Goal: Obtain resource: Download file/media

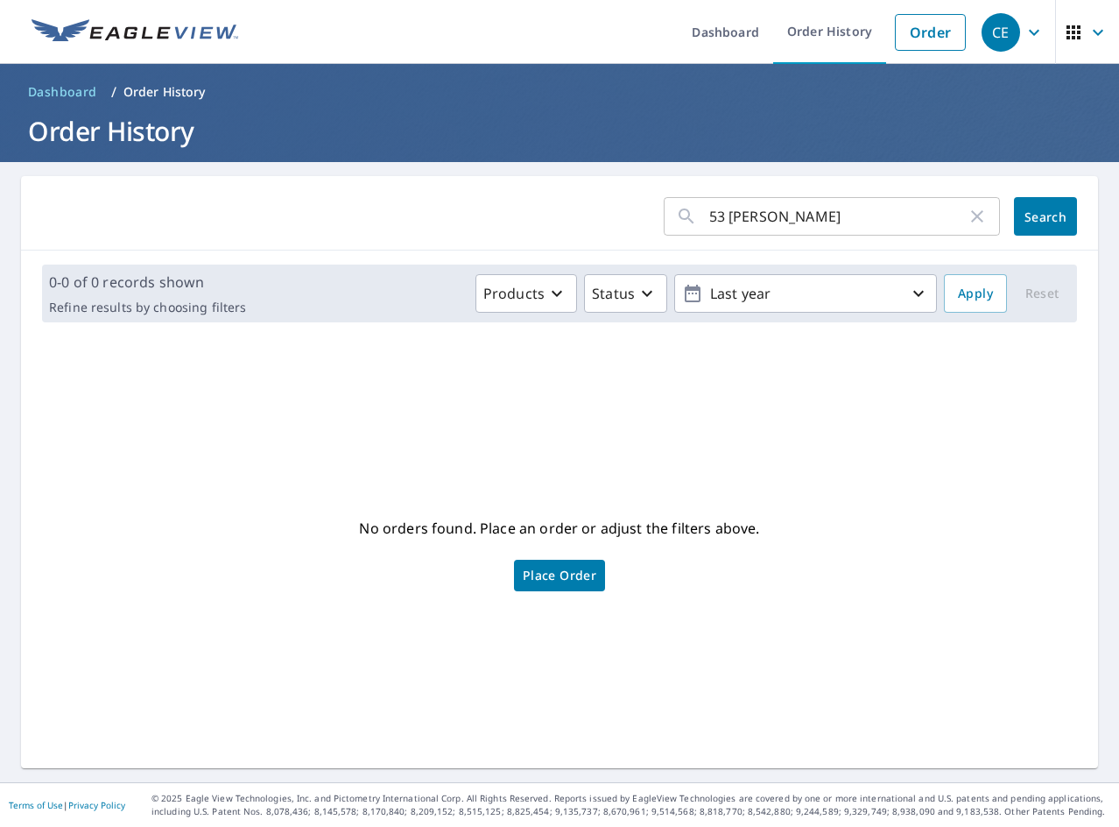
click at [247, 480] on div "No orders found. Place an order or adjust the filters above. Place Order" at bounding box center [559, 552] width 1049 height 404
click at [875, 222] on input "53 [PERSON_NAME]" at bounding box center [837, 216] width 257 height 49
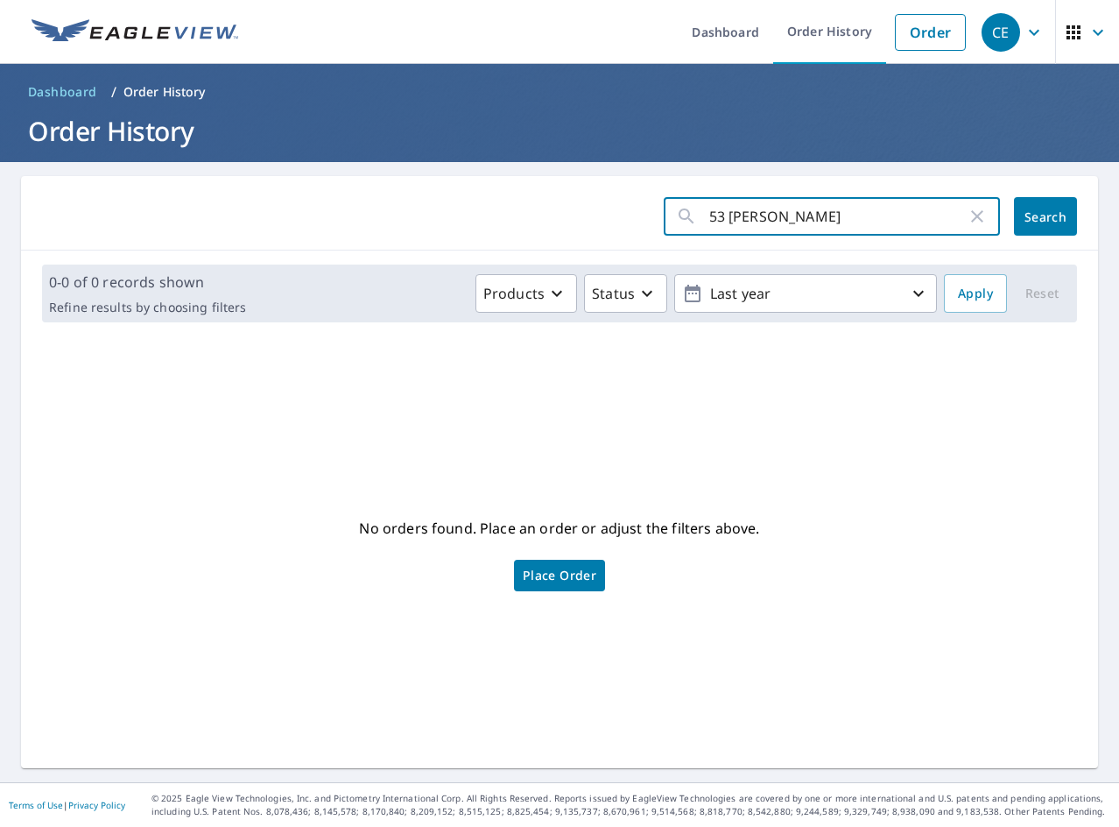
paste input "7 E [MEDICAL_DATA]"
type input "7 E [MEDICAL_DATA]"
click button "Search" at bounding box center [1045, 216] width 63 height 39
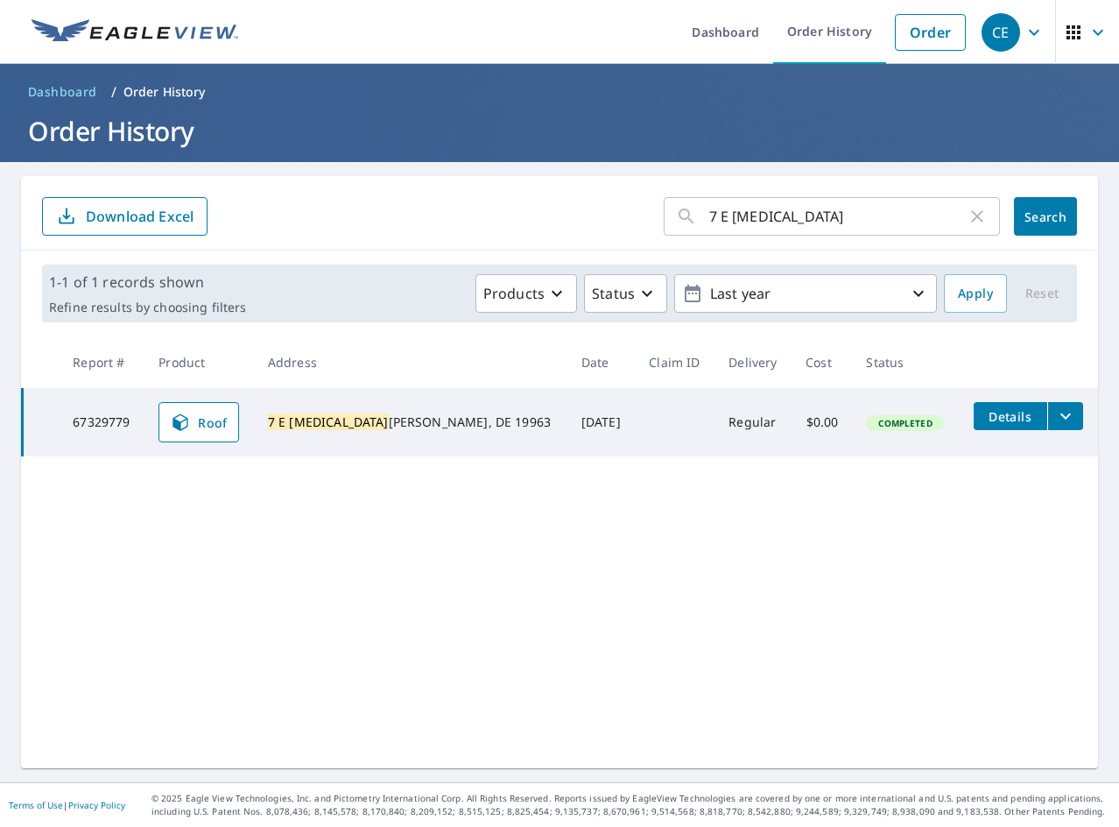
click at [1055, 419] on icon "filesDropdownBtn-67329779" at bounding box center [1065, 415] width 21 height 21
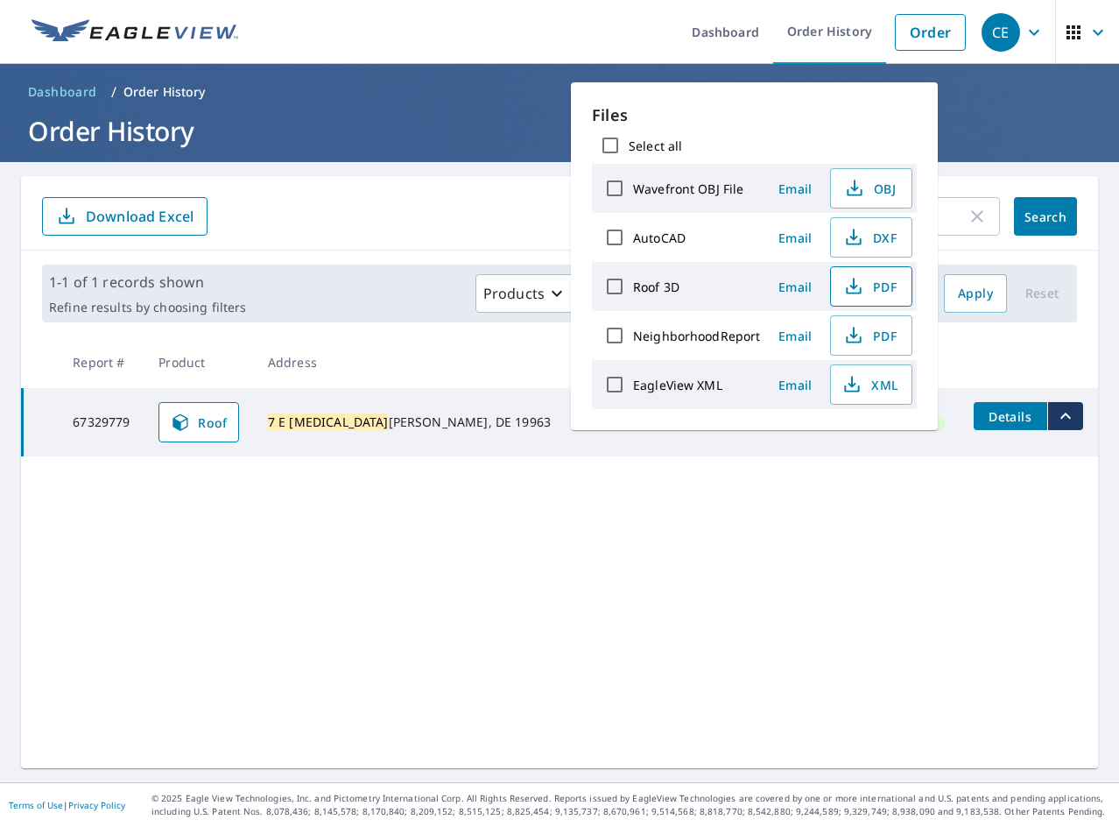
click at [871, 294] on span "PDF" at bounding box center [870, 286] width 56 height 21
click at [859, 389] on icon "button" at bounding box center [852, 384] width 21 height 21
click at [218, 736] on div "7 E [MEDICAL_DATA] ​ Search Download Excel 1-1 of 1 records shown Refine result…" at bounding box center [559, 472] width 1077 height 592
